Goal: Task Accomplishment & Management: Use online tool/utility

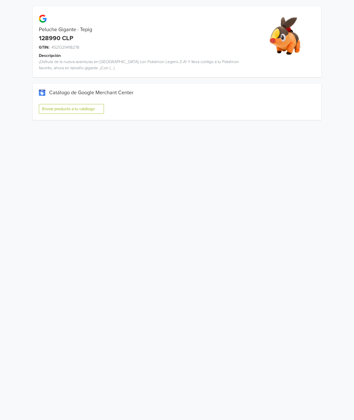
click at [89, 108] on button "Enviar producto a tu catálogo" at bounding box center [71, 109] width 65 height 10
click at [92, 108] on button "Enviar producto a tu catálogo" at bounding box center [71, 109] width 65 height 10
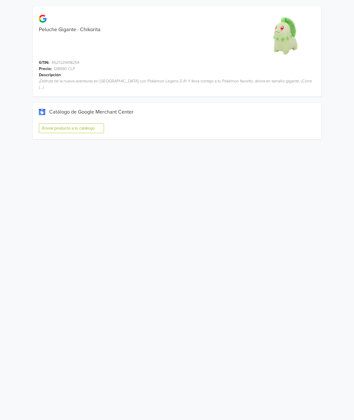
click at [67, 123] on button "Enviar producto a tu catálogo" at bounding box center [71, 128] width 65 height 10
